Goal: Find specific page/section: Find specific page/section

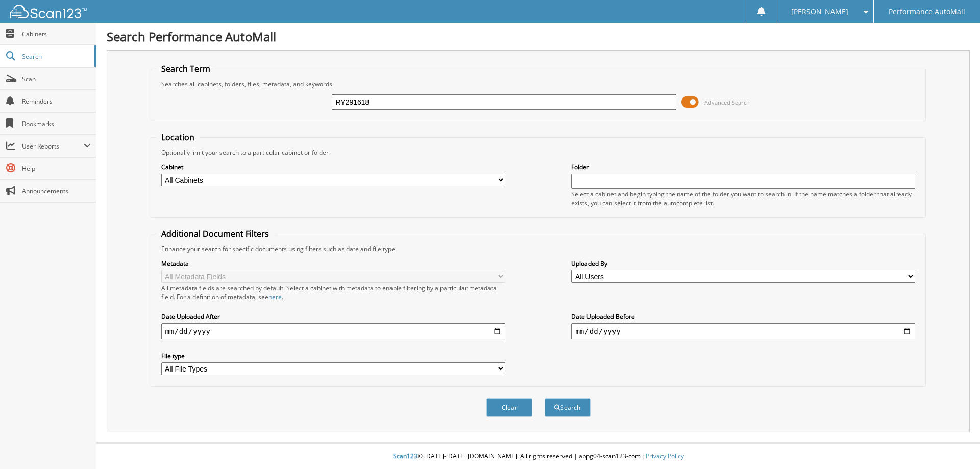
type input "RY291618"
click at [545, 398] on button "Search" at bounding box center [568, 407] width 46 height 19
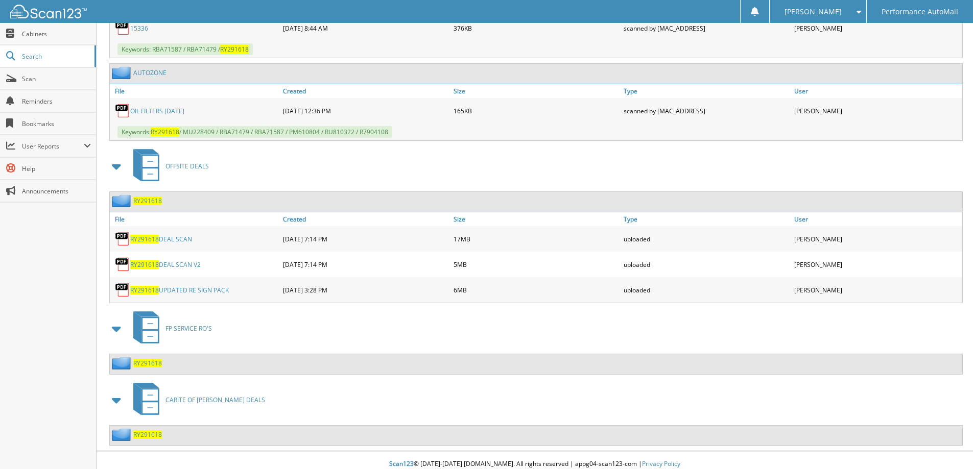
scroll to position [546, 0]
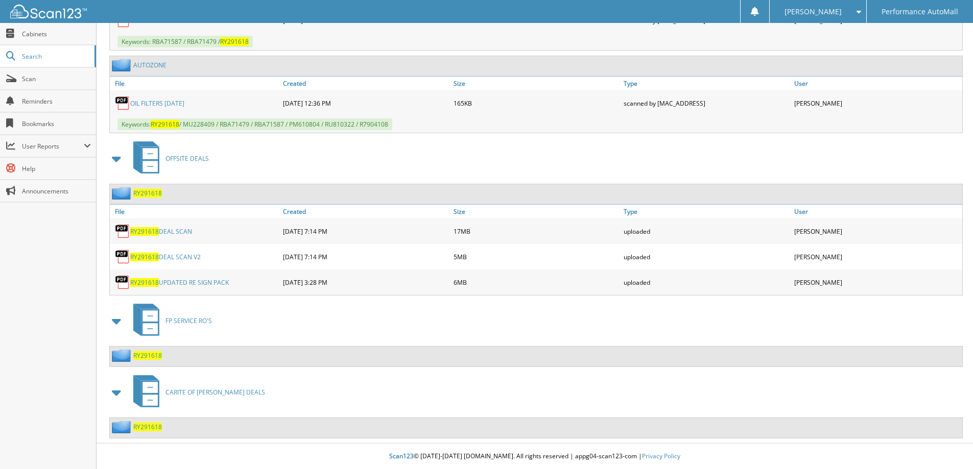
click at [144, 426] on span "RY291618" at bounding box center [147, 427] width 29 height 9
